Goal: Book appointment/travel/reservation

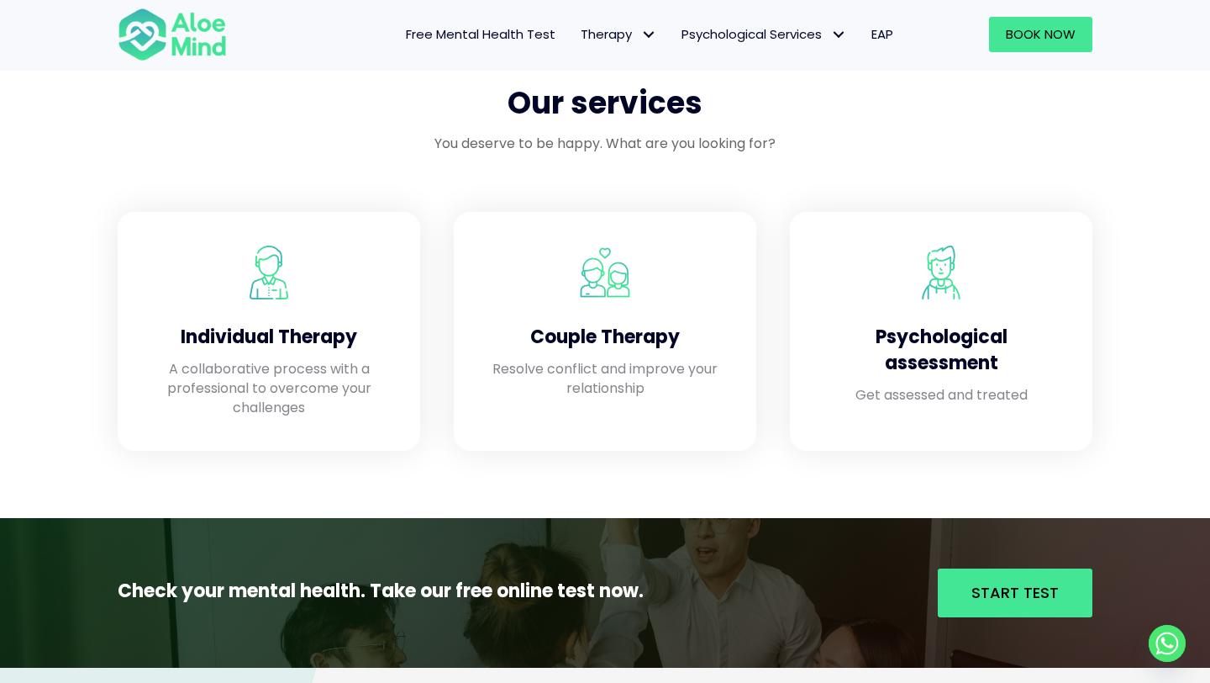
scroll to position [1369, 0]
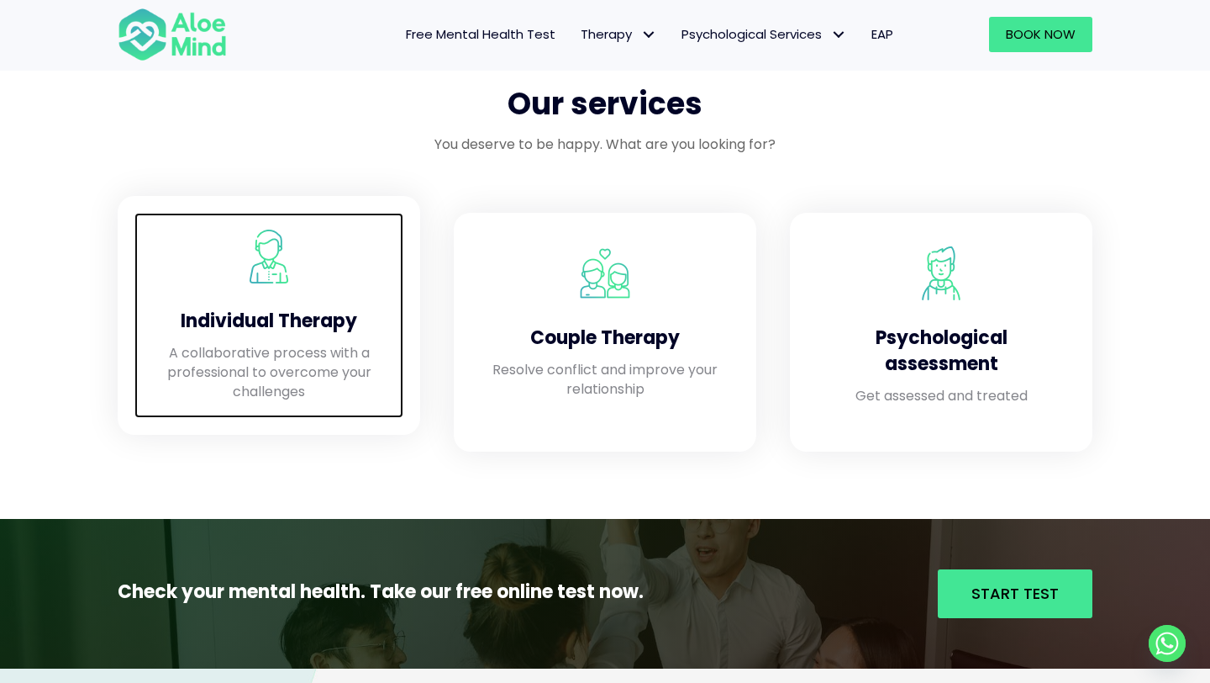
click at [315, 295] on div "Individual Therapy A collaborative process with a professional to overcome your…" at bounding box center [268, 315] width 269 height 205
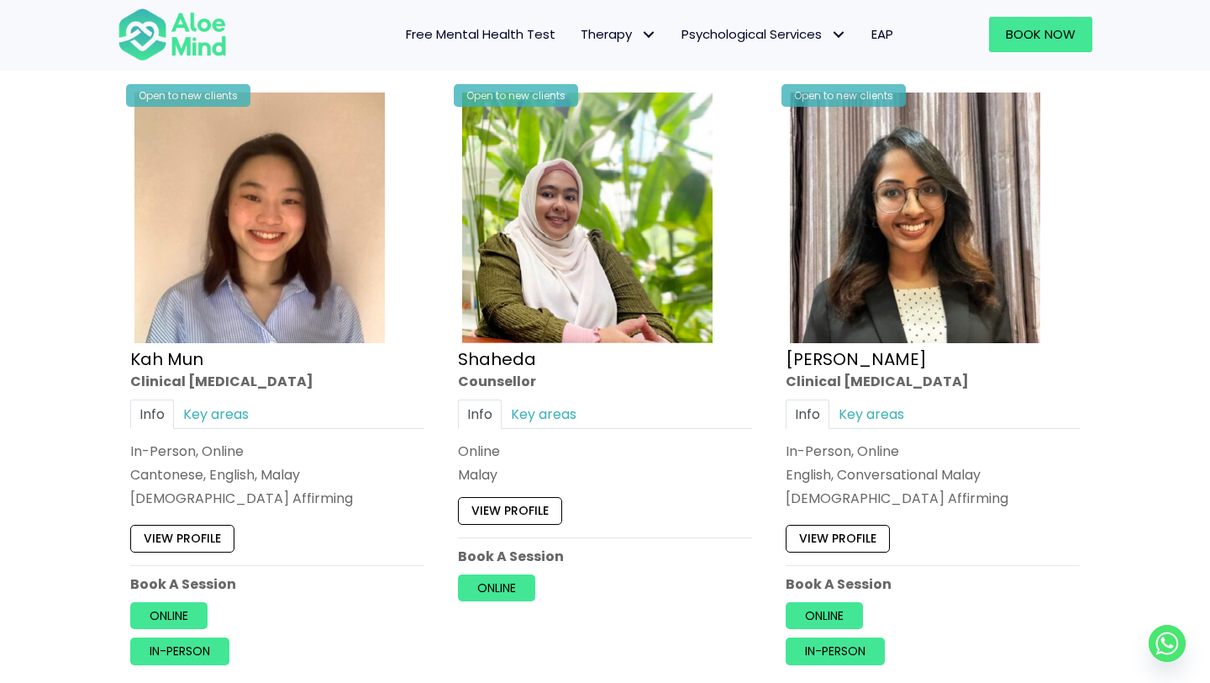
scroll to position [956, 0]
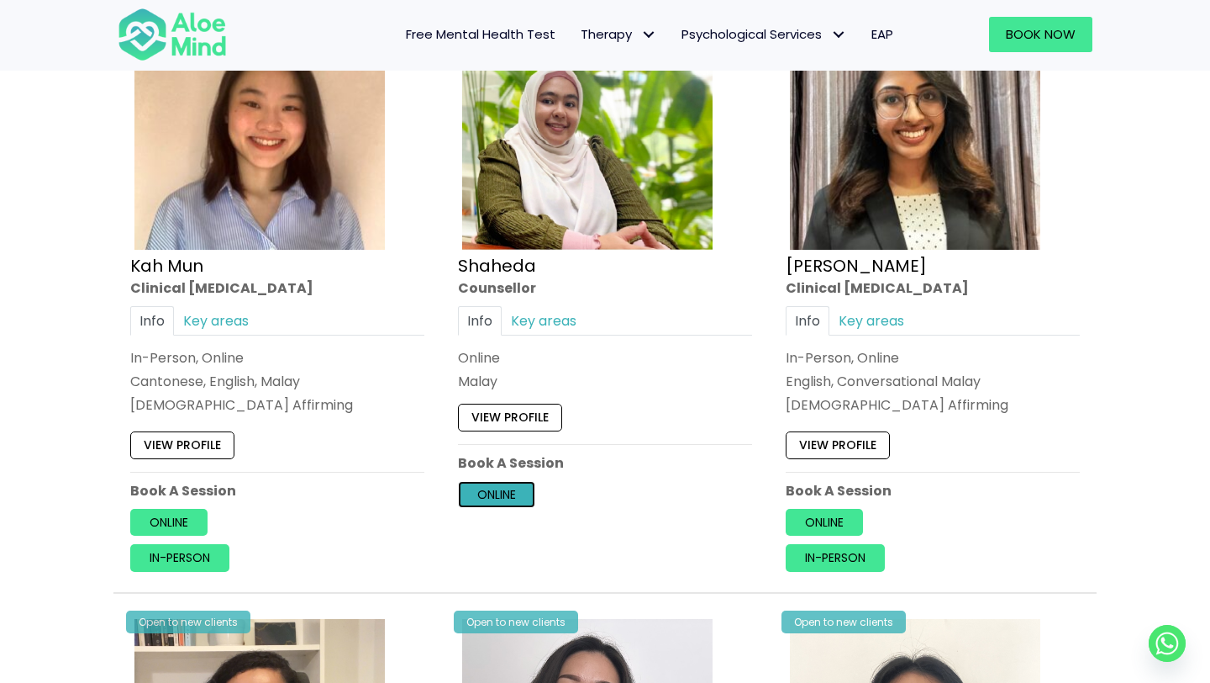
click at [490, 496] on link "Online" at bounding box center [496, 494] width 77 height 27
click at [838, 517] on link "Online" at bounding box center [824, 522] width 77 height 27
click at [183, 526] on link "Online" at bounding box center [168, 522] width 77 height 27
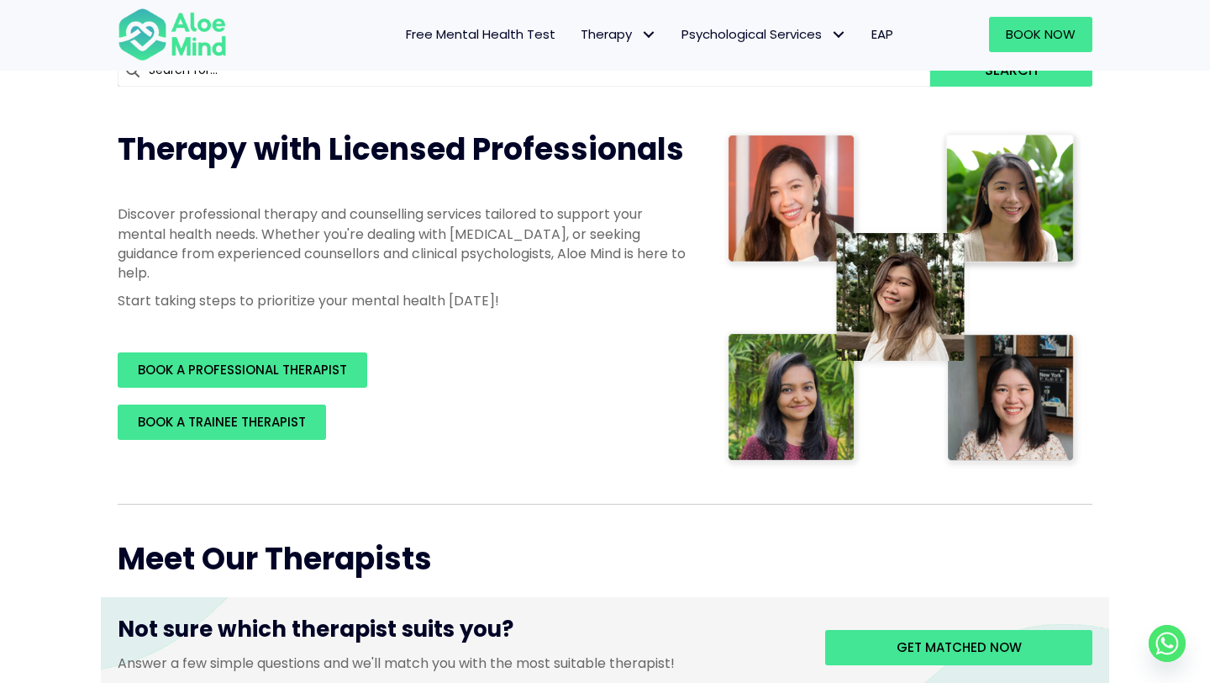
scroll to position [0, 0]
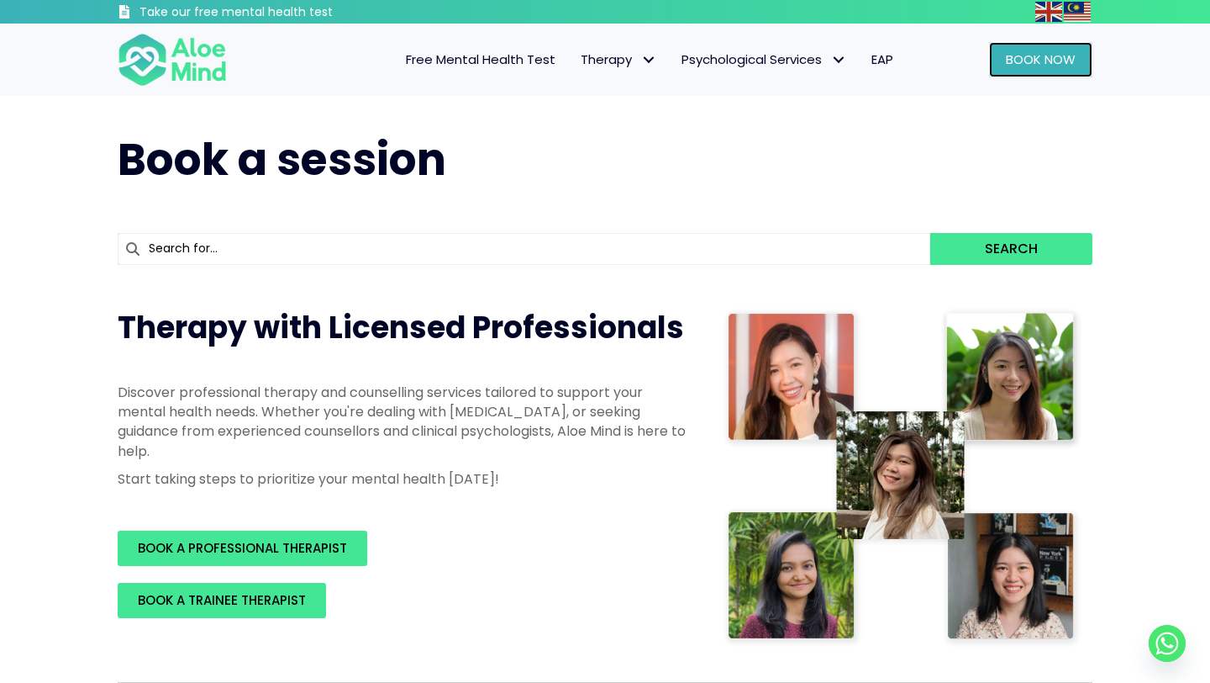
click at [1043, 65] on span "Book Now" at bounding box center [1041, 59] width 70 height 18
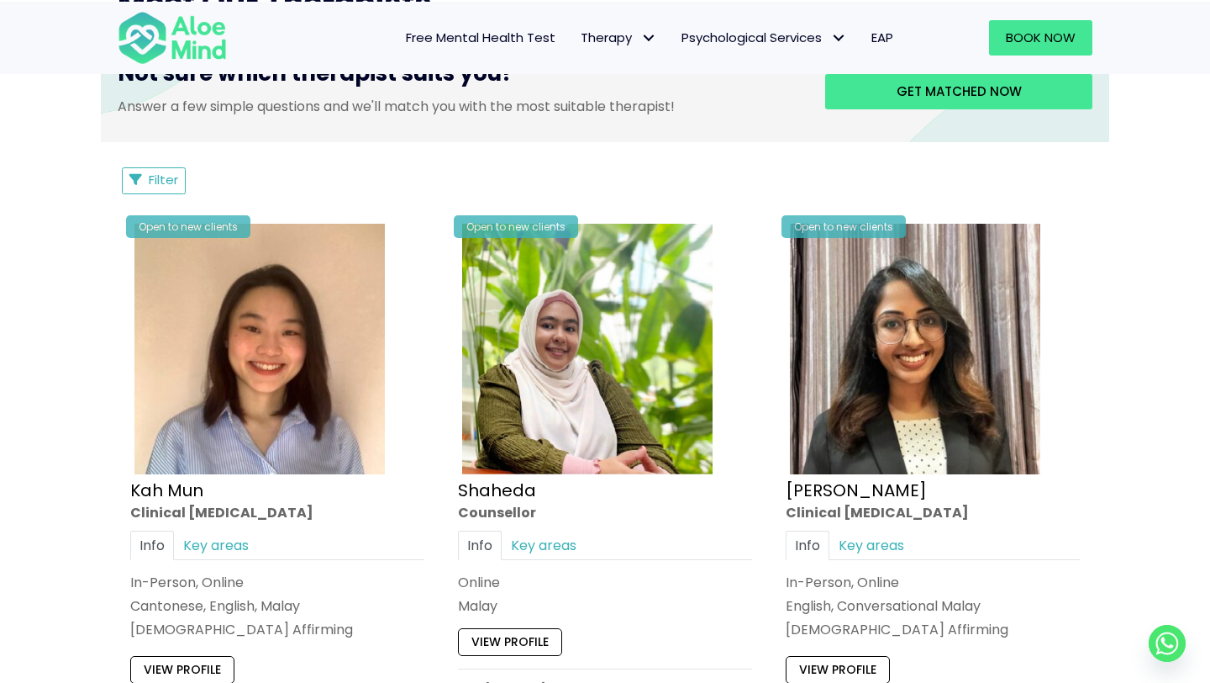
scroll to position [693, 0]
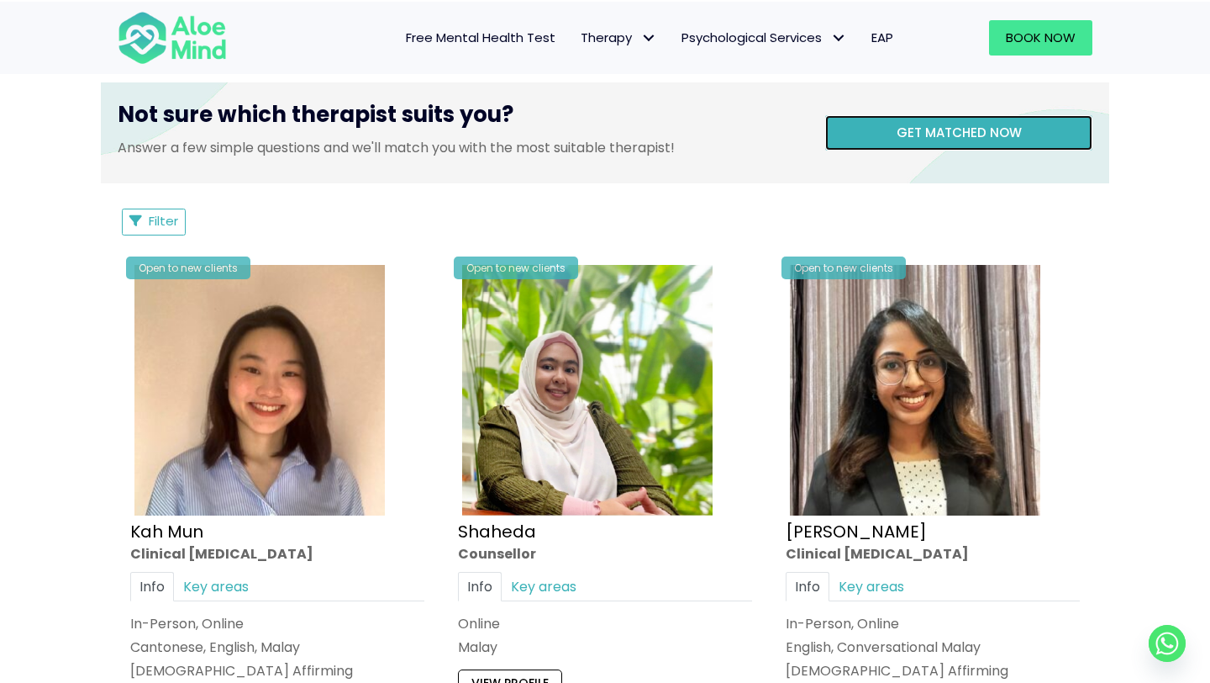
click at [917, 134] on span "Get matched now" at bounding box center [959, 133] width 125 height 18
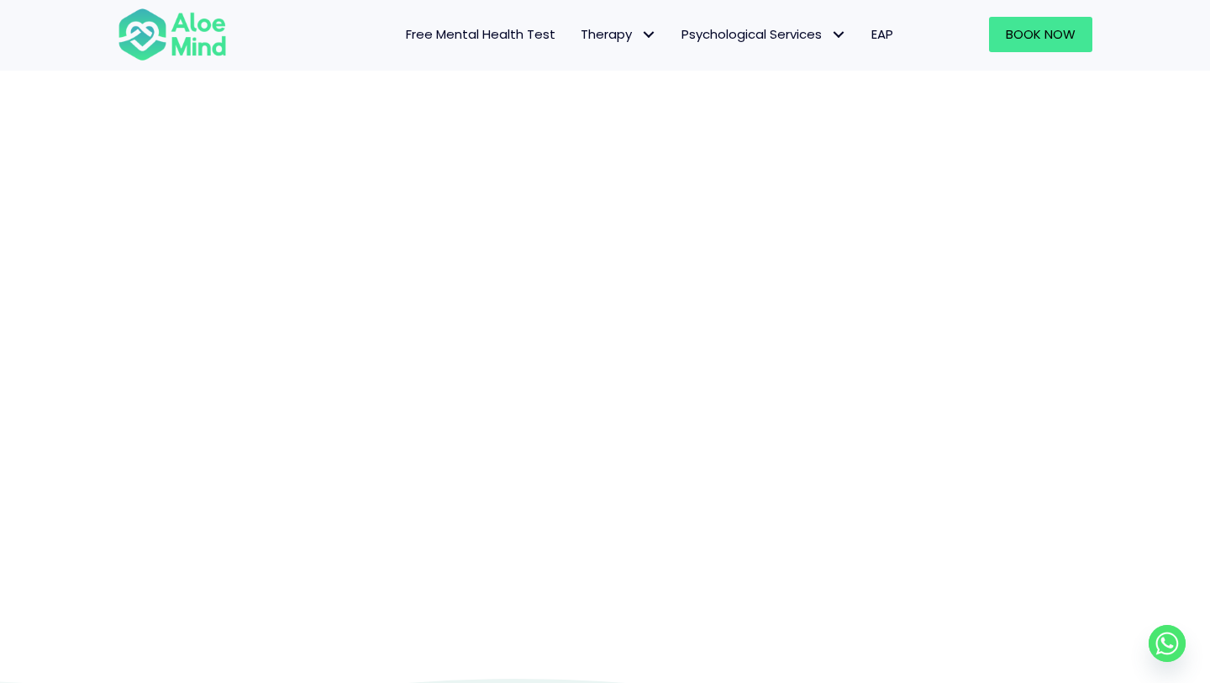
scroll to position [172, 0]
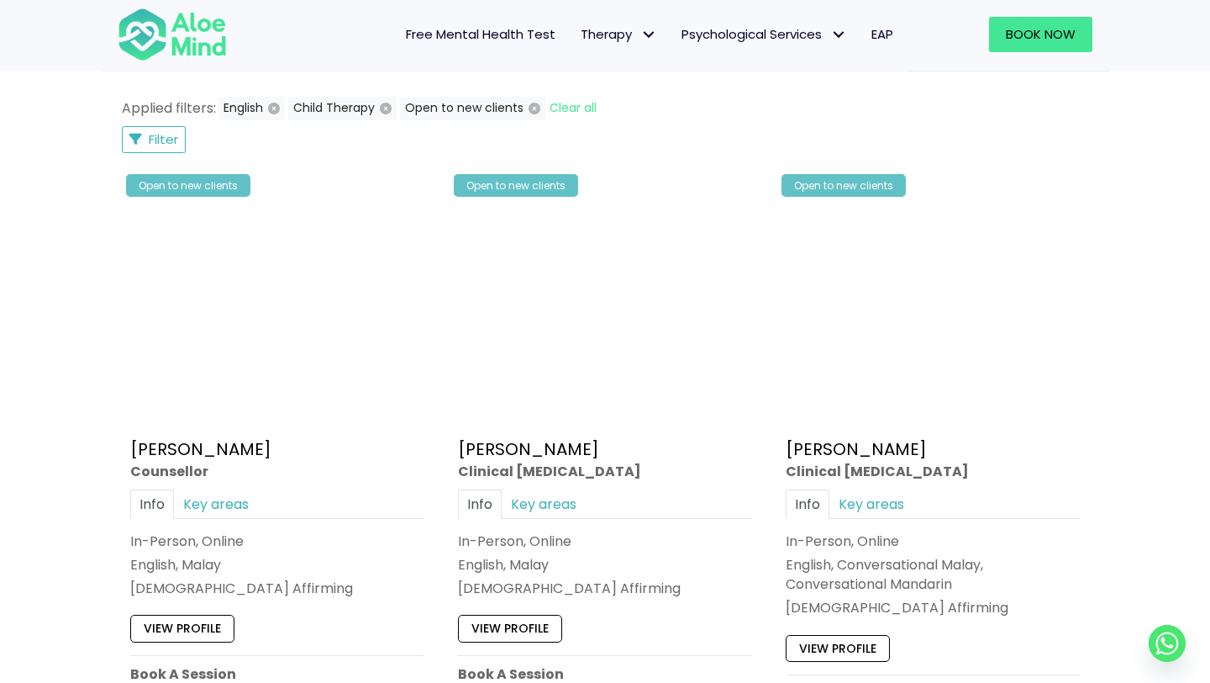
scroll to position [807, 0]
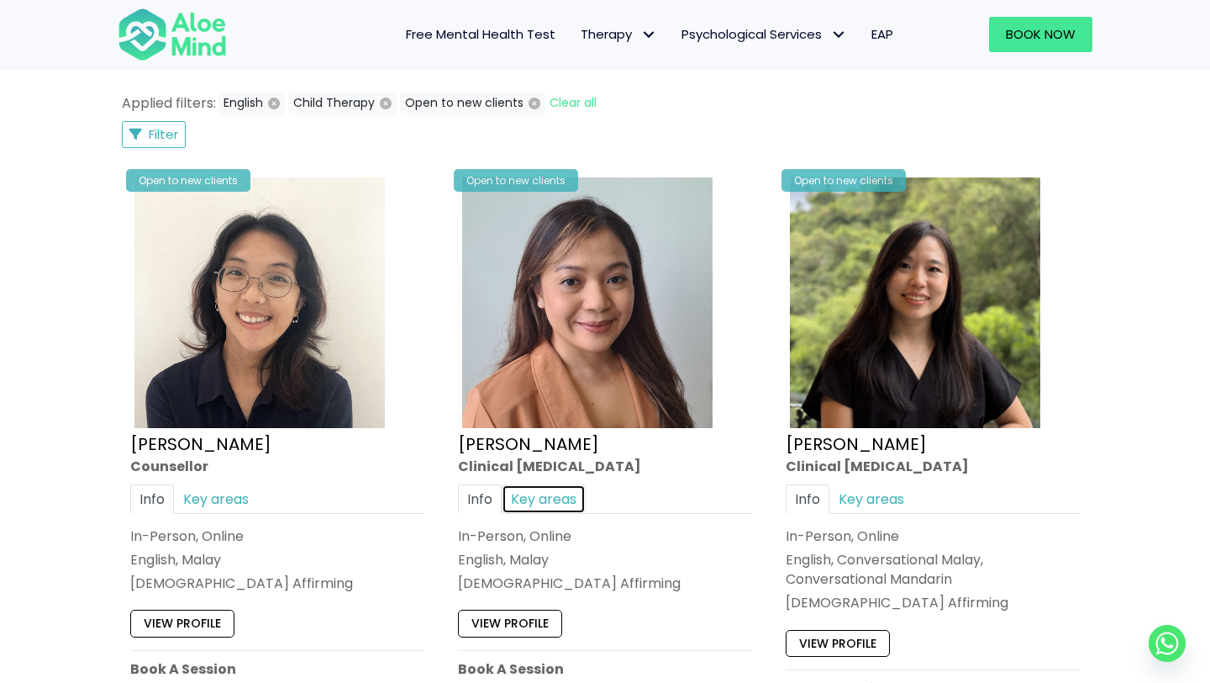
click at [537, 509] on link "Key areas" at bounding box center [544, 498] width 84 height 29
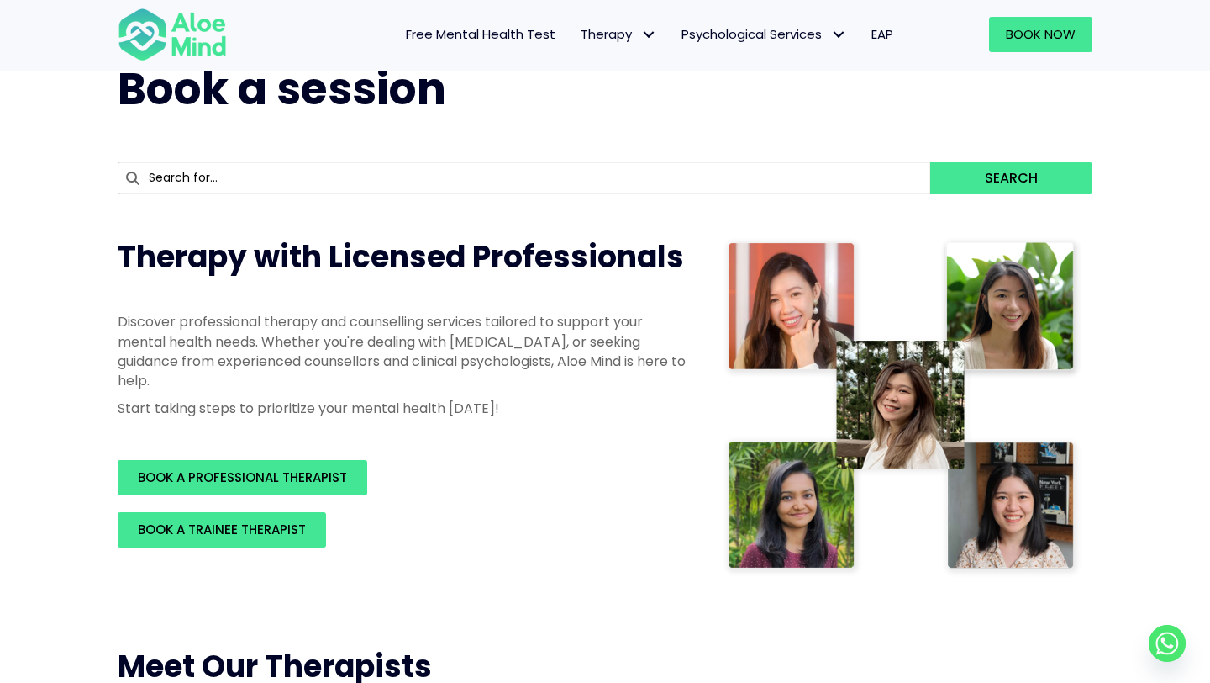
scroll to position [48, 0]
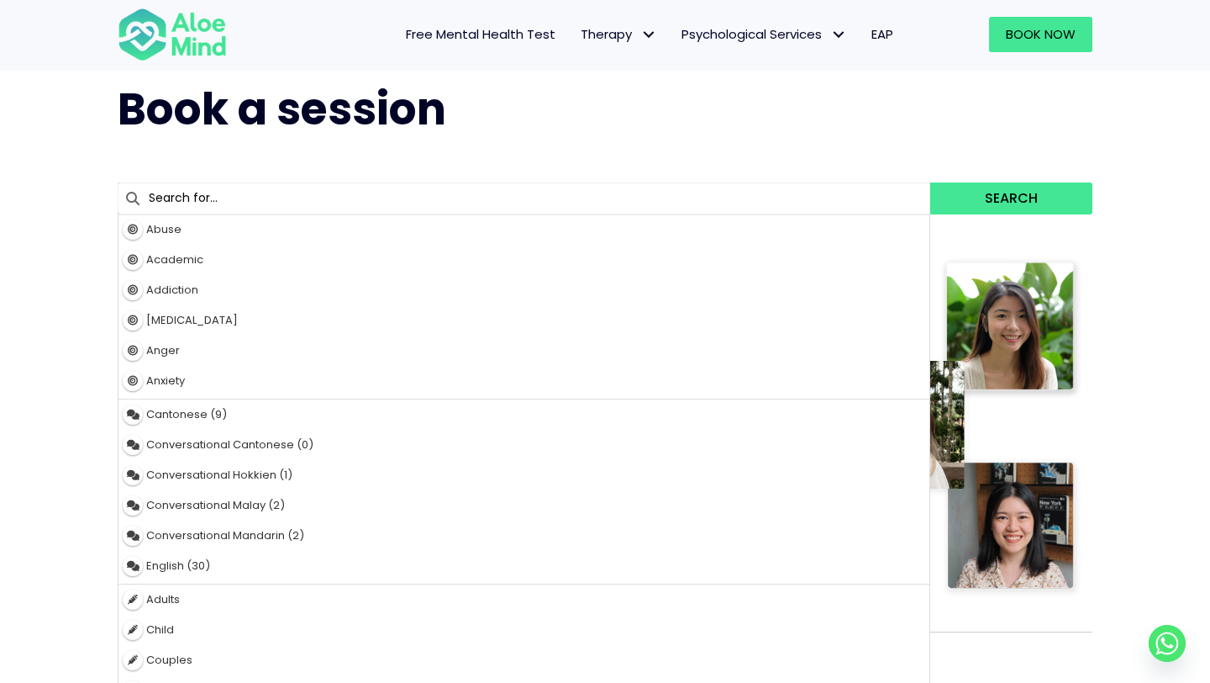
click at [534, 192] on input "text" at bounding box center [524, 198] width 813 height 32
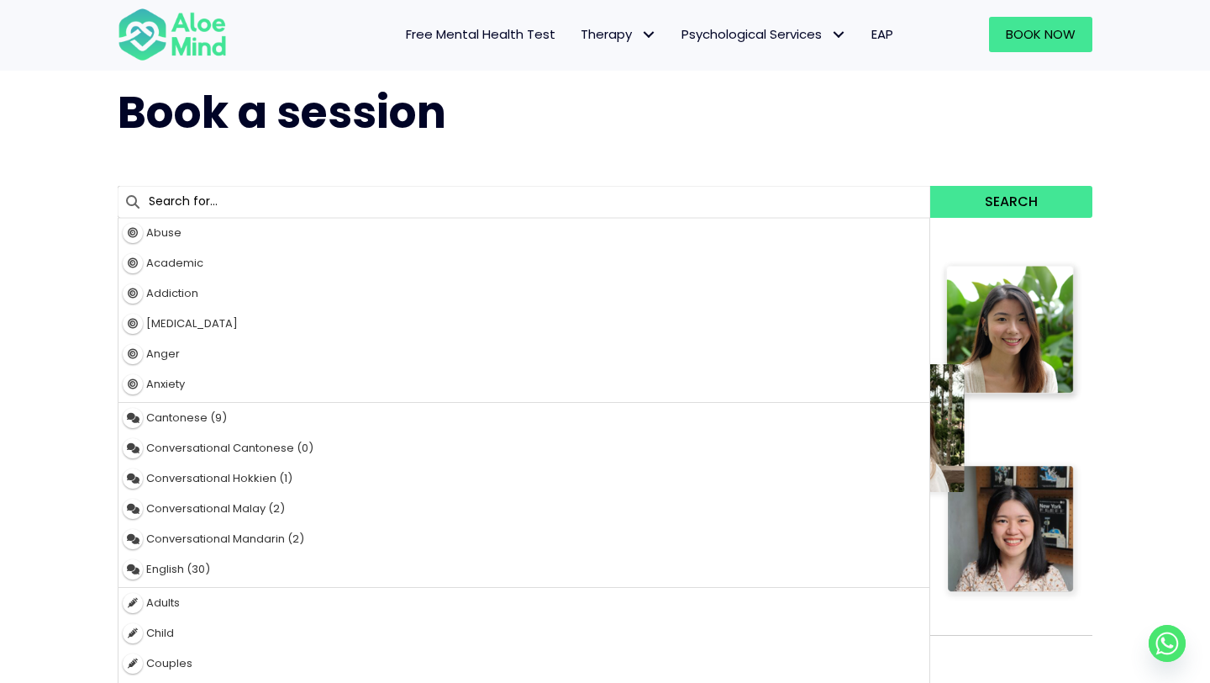
scroll to position [41, 0]
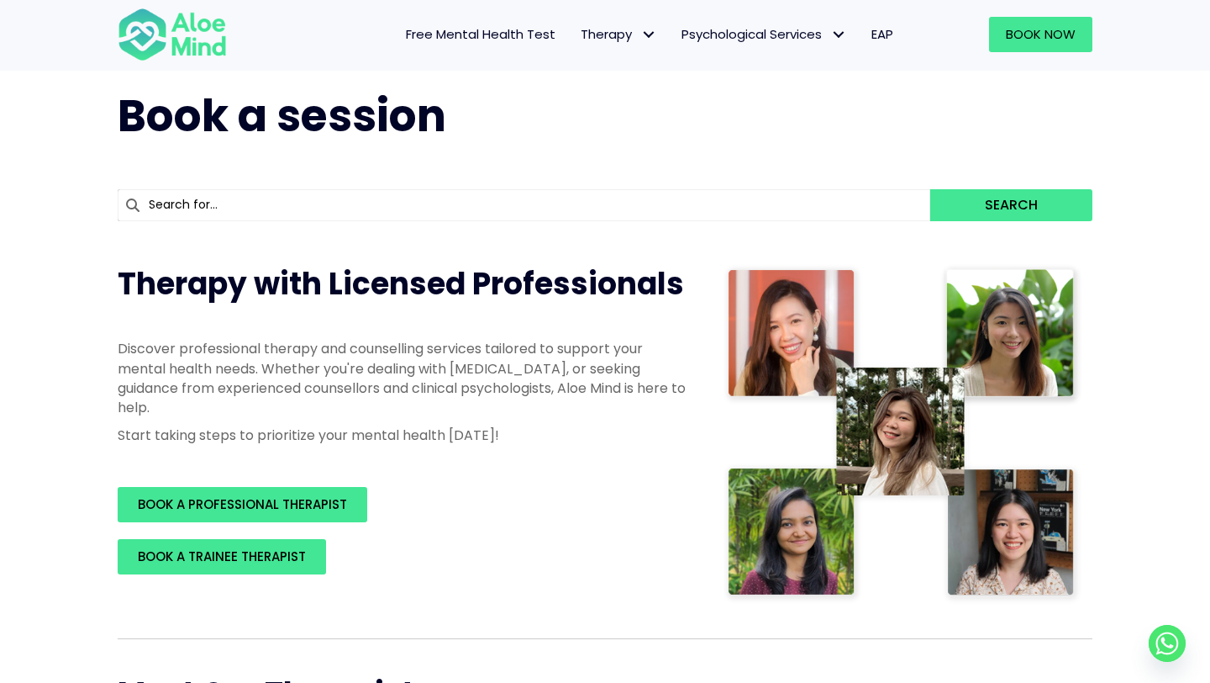
click at [541, 127] on h1 "Book a session" at bounding box center [605, 116] width 975 height 61
click at [619, 66] on span "Individual therapy" at bounding box center [636, 70] width 110 height 18
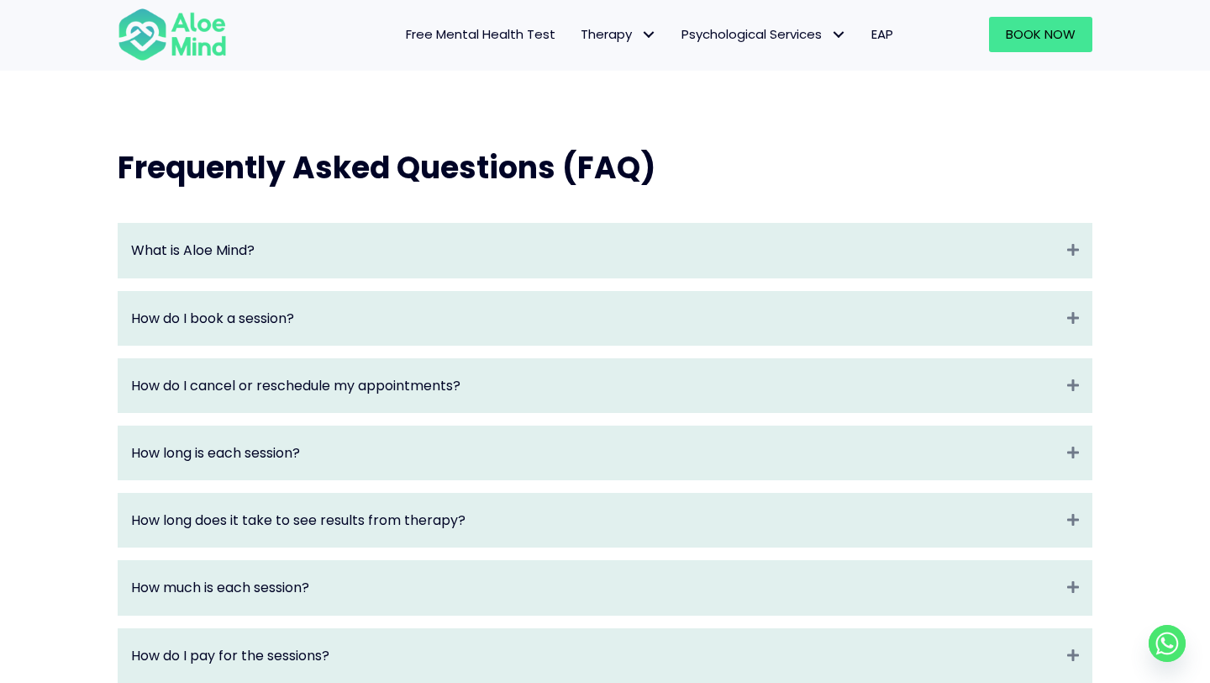
scroll to position [1572, 0]
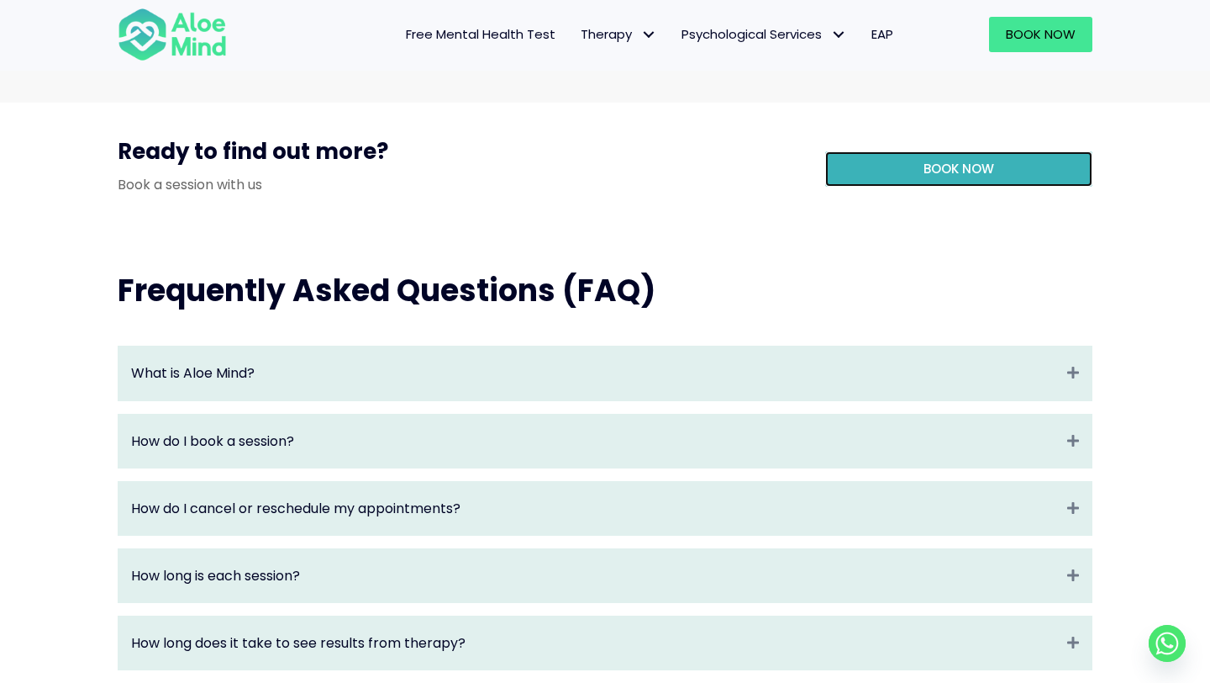
click at [849, 184] on link "Book Now" at bounding box center [958, 168] width 267 height 35
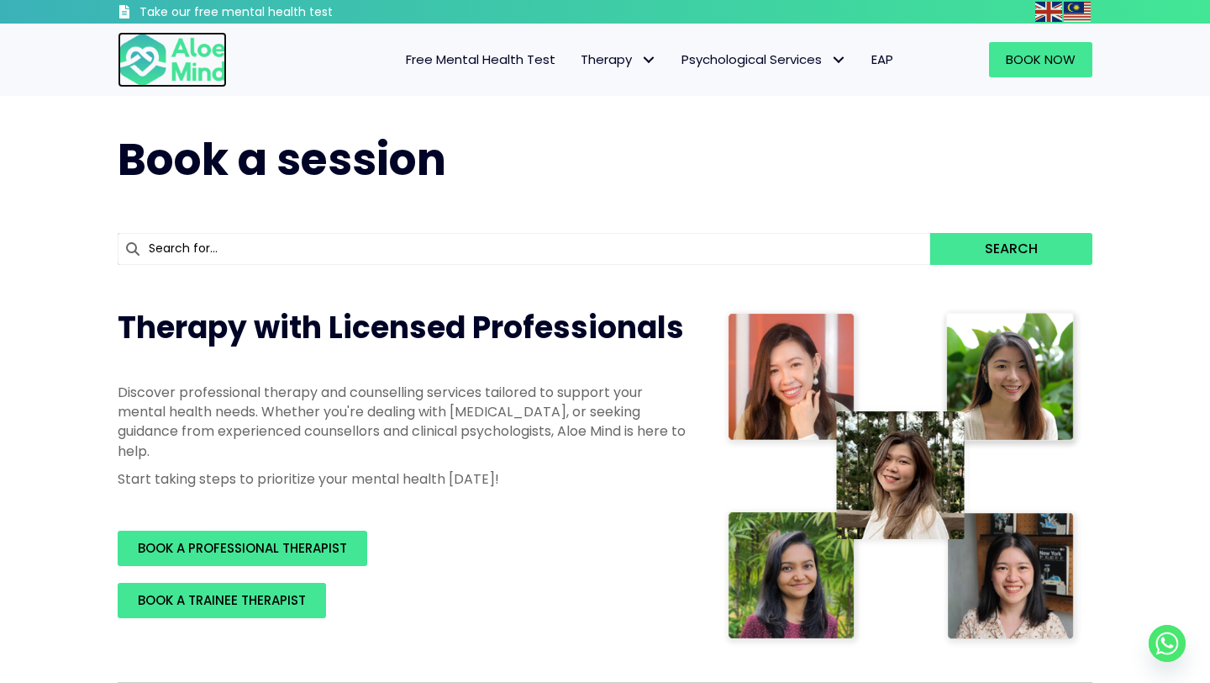
click at [146, 58] on img at bounding box center [172, 59] width 109 height 55
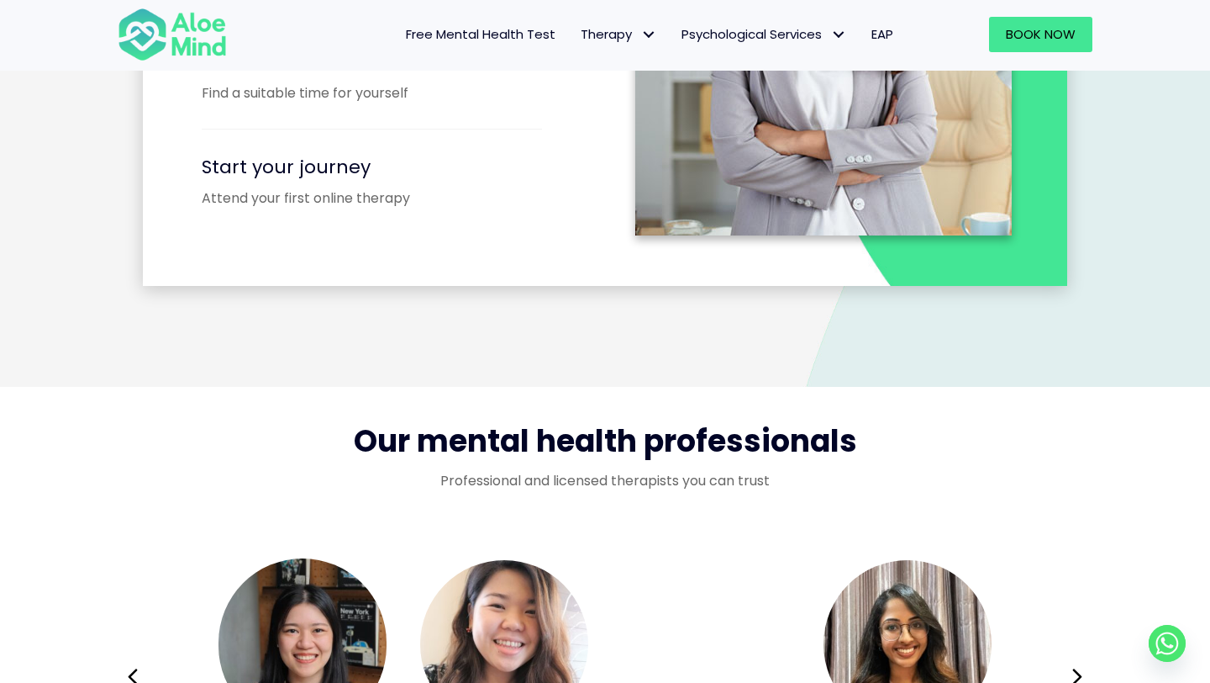
scroll to position [2659, 0]
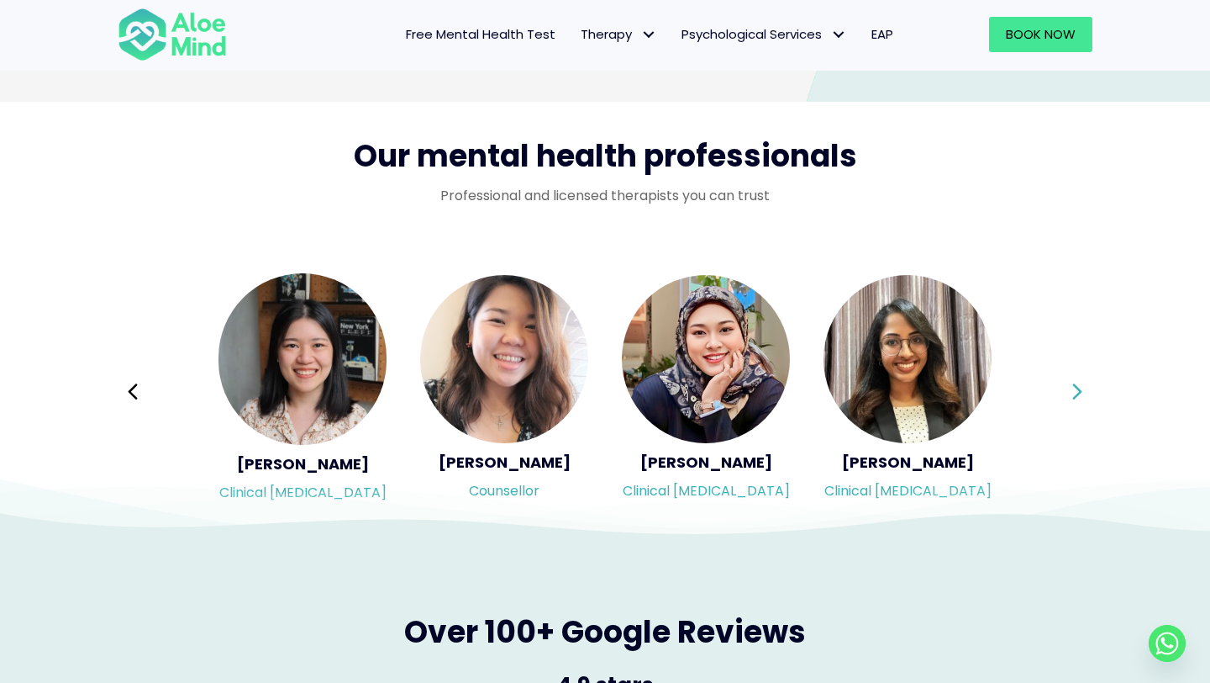
click at [1078, 382] on icon at bounding box center [1078, 392] width 12 height 32
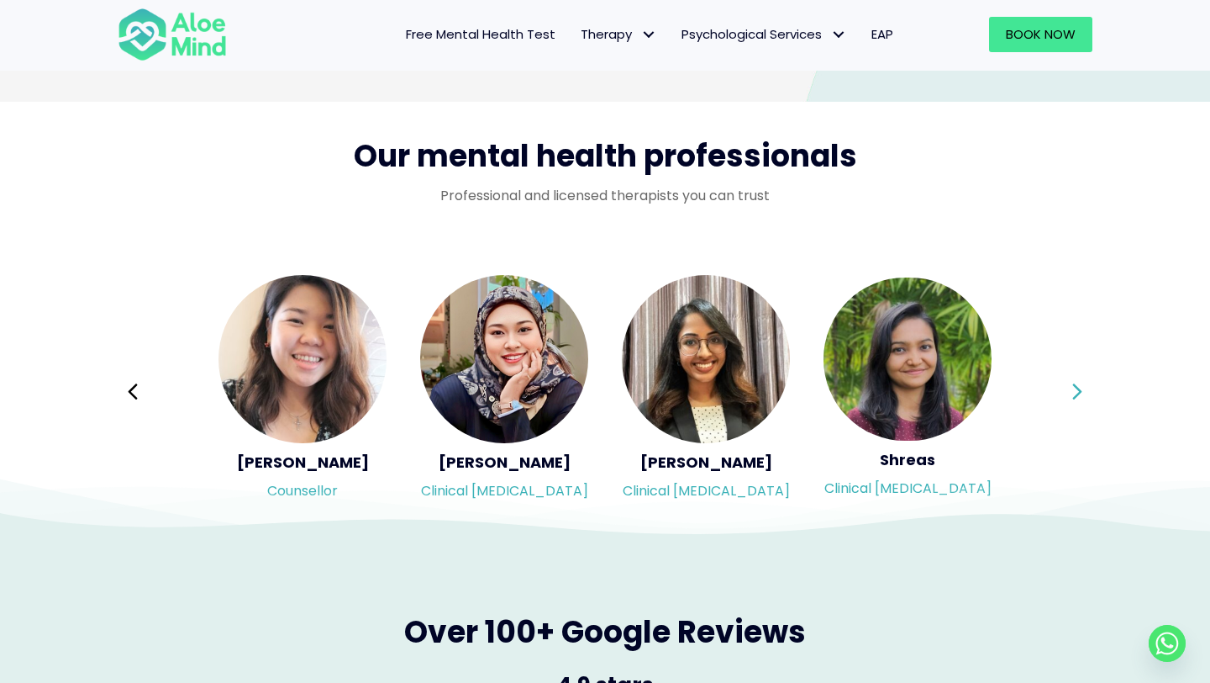
click at [1078, 382] on div "Syndy Clinical [MEDICAL_DATA] Diveena Clinical [MEDICAL_DATA] Elynna Counsellor…" at bounding box center [605, 391] width 975 height 237
click at [1078, 382] on icon at bounding box center [1078, 392] width 12 height 32
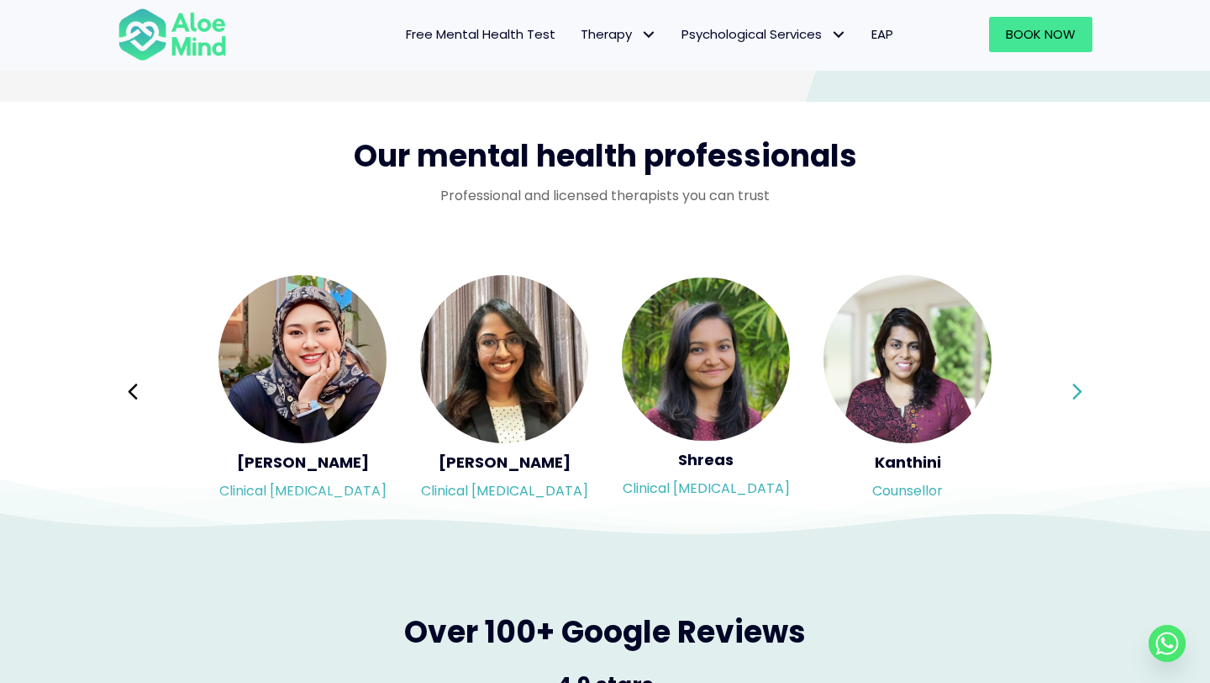
click at [1078, 382] on div "Syndy Clinical [MEDICAL_DATA] Diveena Clinical [MEDICAL_DATA] Elynna Counsellor…" at bounding box center [605, 391] width 975 height 237
click at [1078, 382] on icon at bounding box center [1078, 392] width 12 height 32
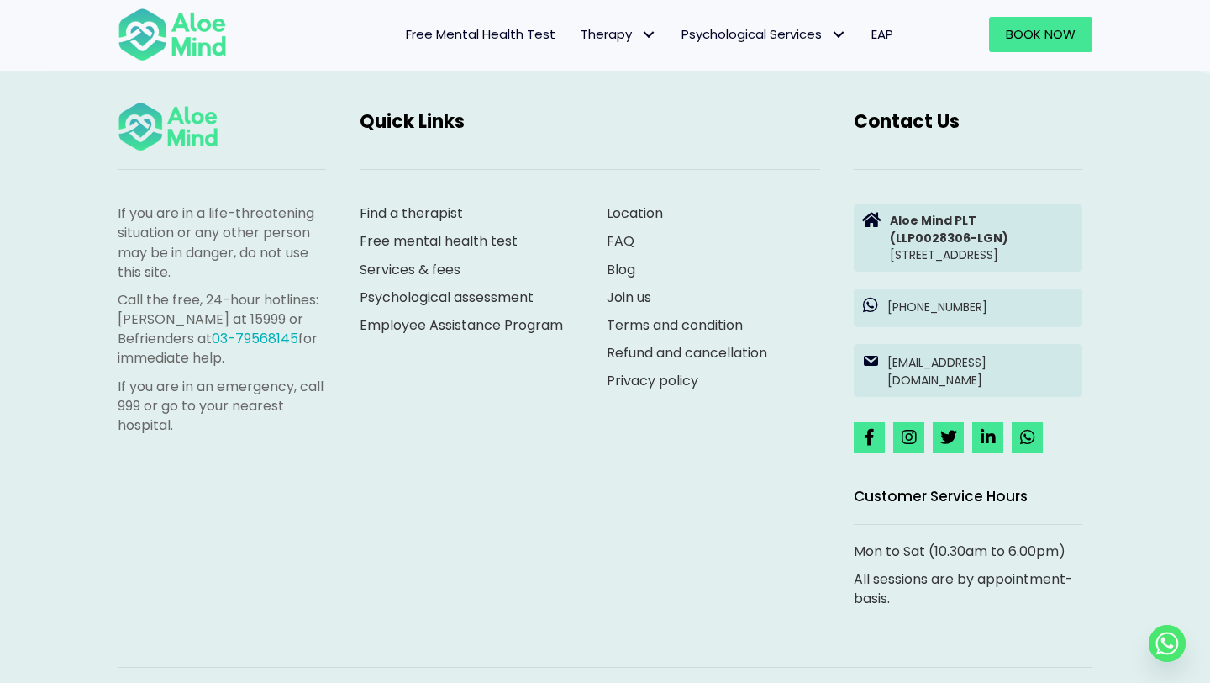
scroll to position [4734, 0]
